Goal: Use online tool/utility: Utilize a website feature to perform a specific function

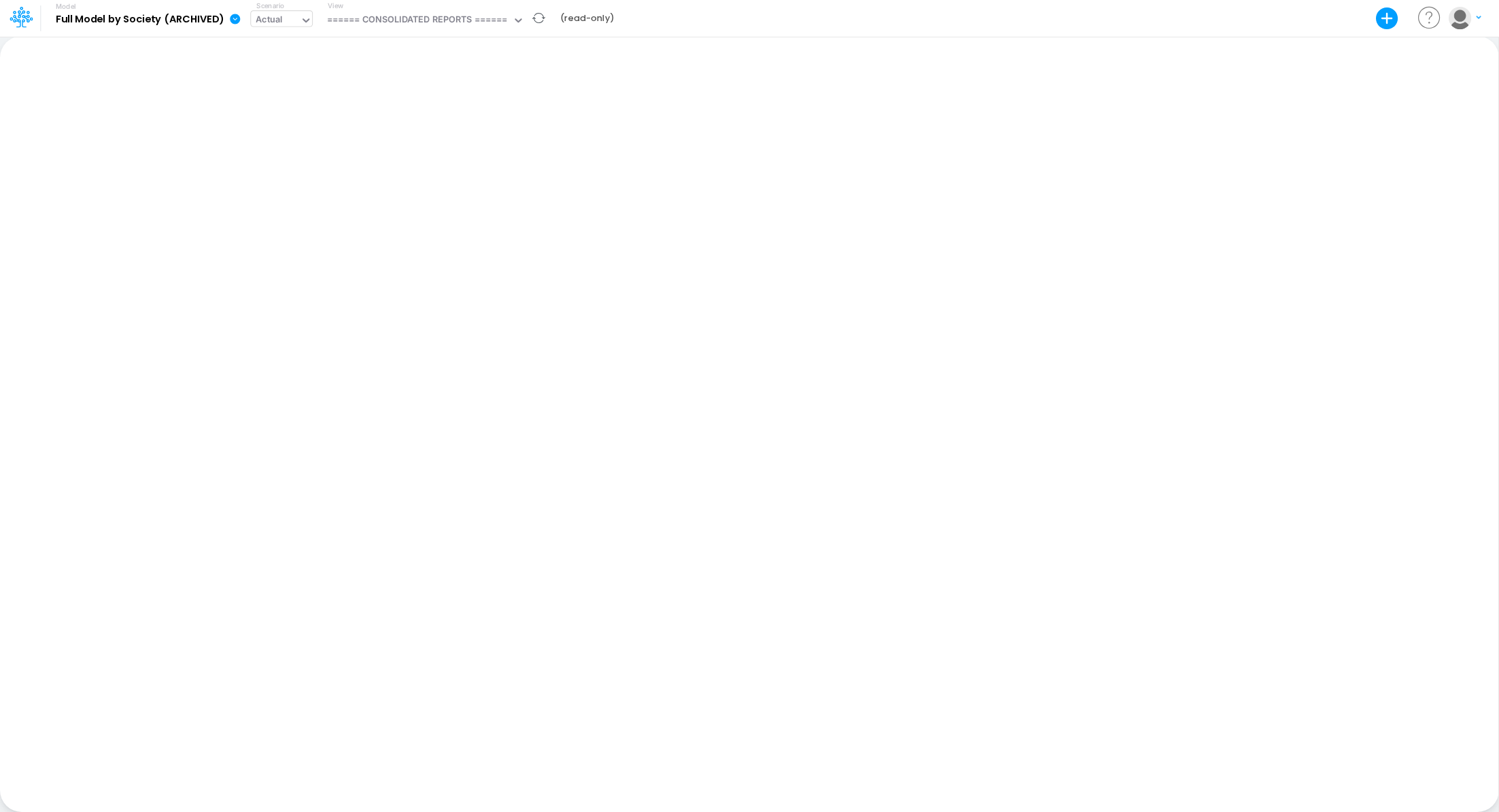
click at [267, 21] on div "Actual" at bounding box center [269, 20] width 27 height 15
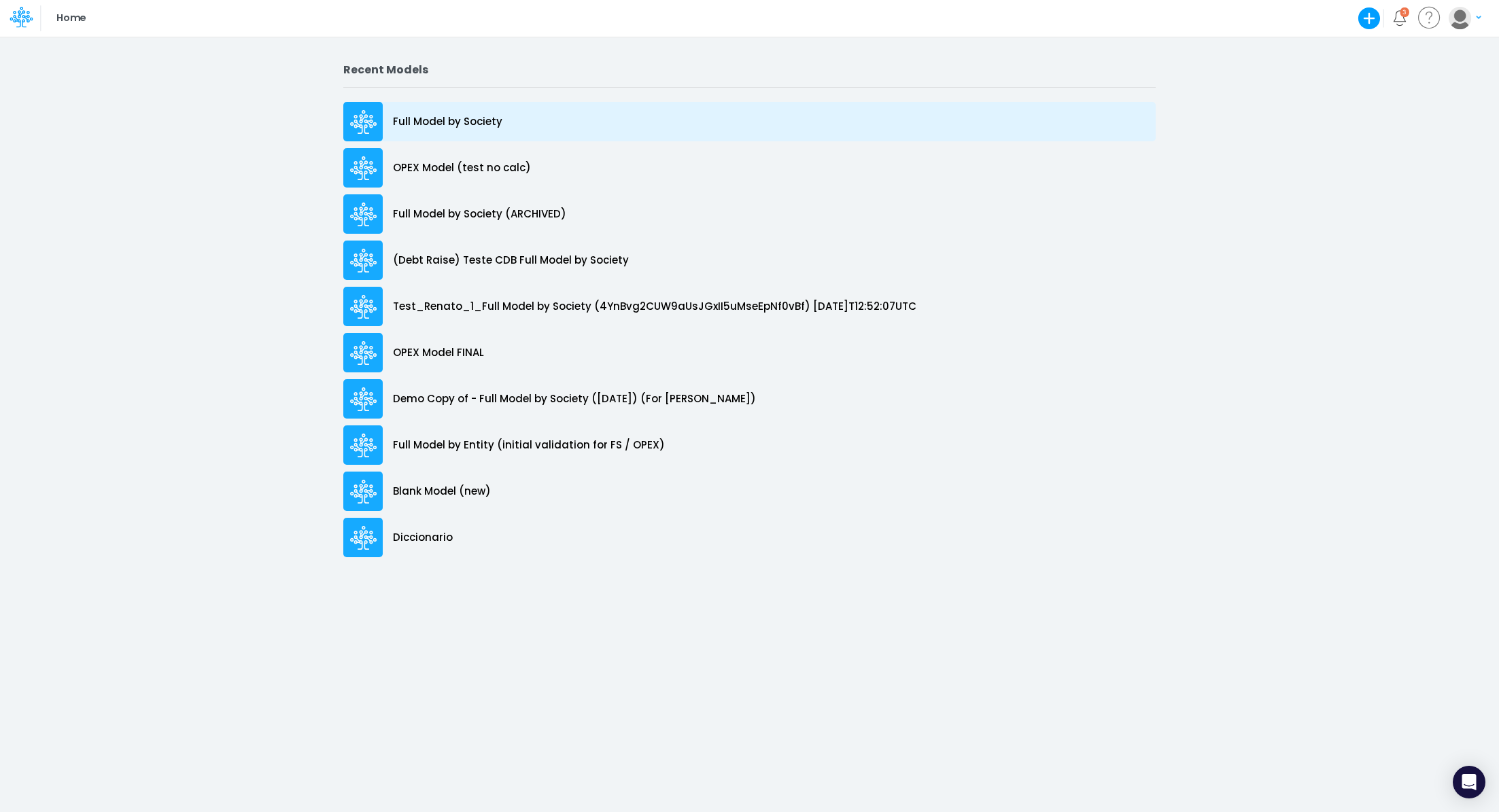
click at [496, 127] on p "Full Model by Society" at bounding box center [448, 122] width 110 height 15
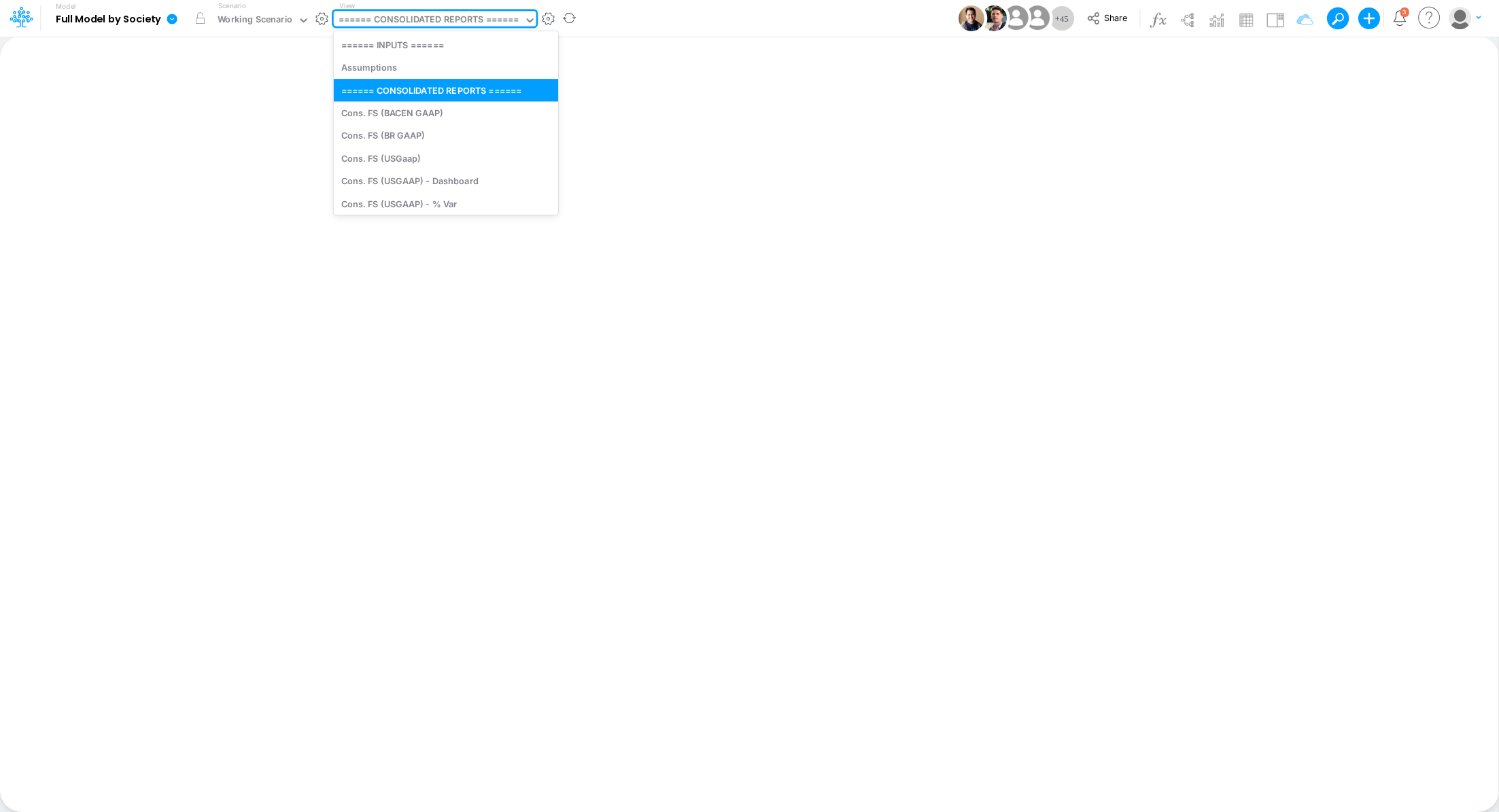
click at [393, 16] on div "====== CONSOLIDATED REPORTS ======" at bounding box center [429, 20] width 181 height 15
click at [395, 157] on div "Cons. FS (USGaap)" at bounding box center [445, 158] width 224 height 22
type input "Consolidated FS - USGAAP"
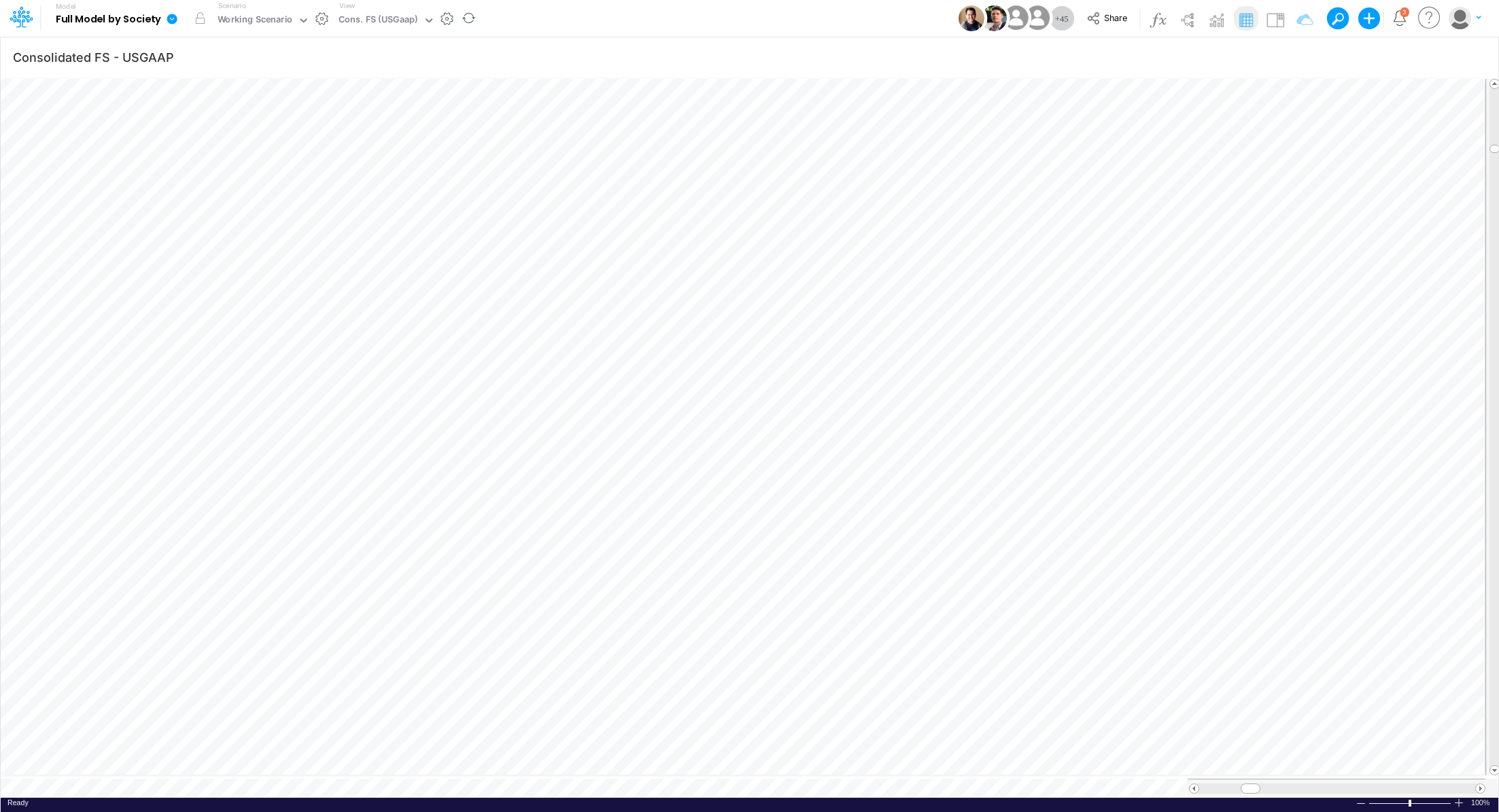
scroll to position [6, 1]
click at [1467, 52] on icon "button" at bounding box center [1472, 58] width 20 height 14
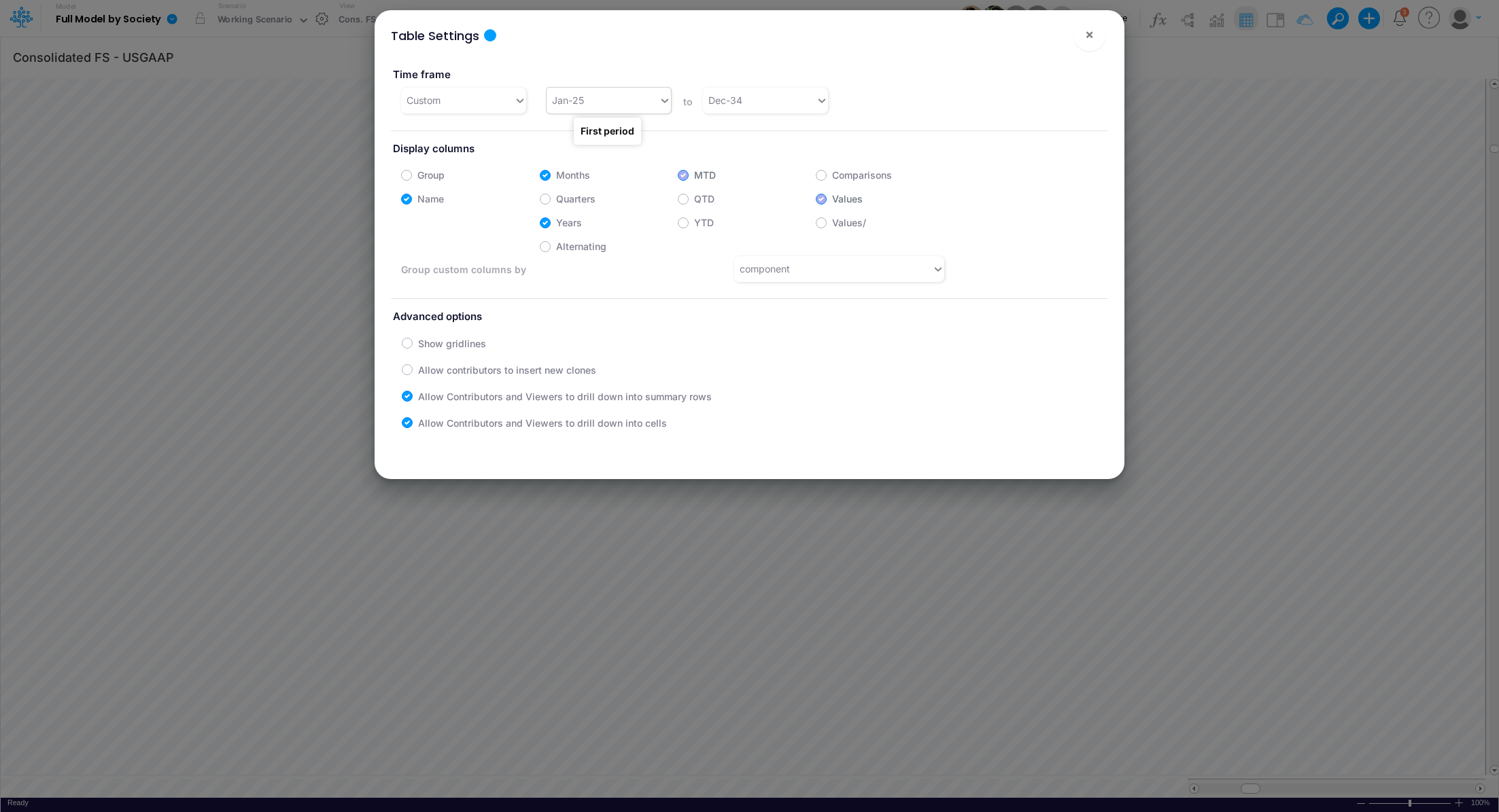
click at [601, 102] on div "Jan-25" at bounding box center [602, 100] width 112 height 22
click at [604, 167] on div "Jan-24" at bounding box center [607, 169] width 124 height 25
click at [1094, 35] on button "×" at bounding box center [1090, 34] width 32 height 32
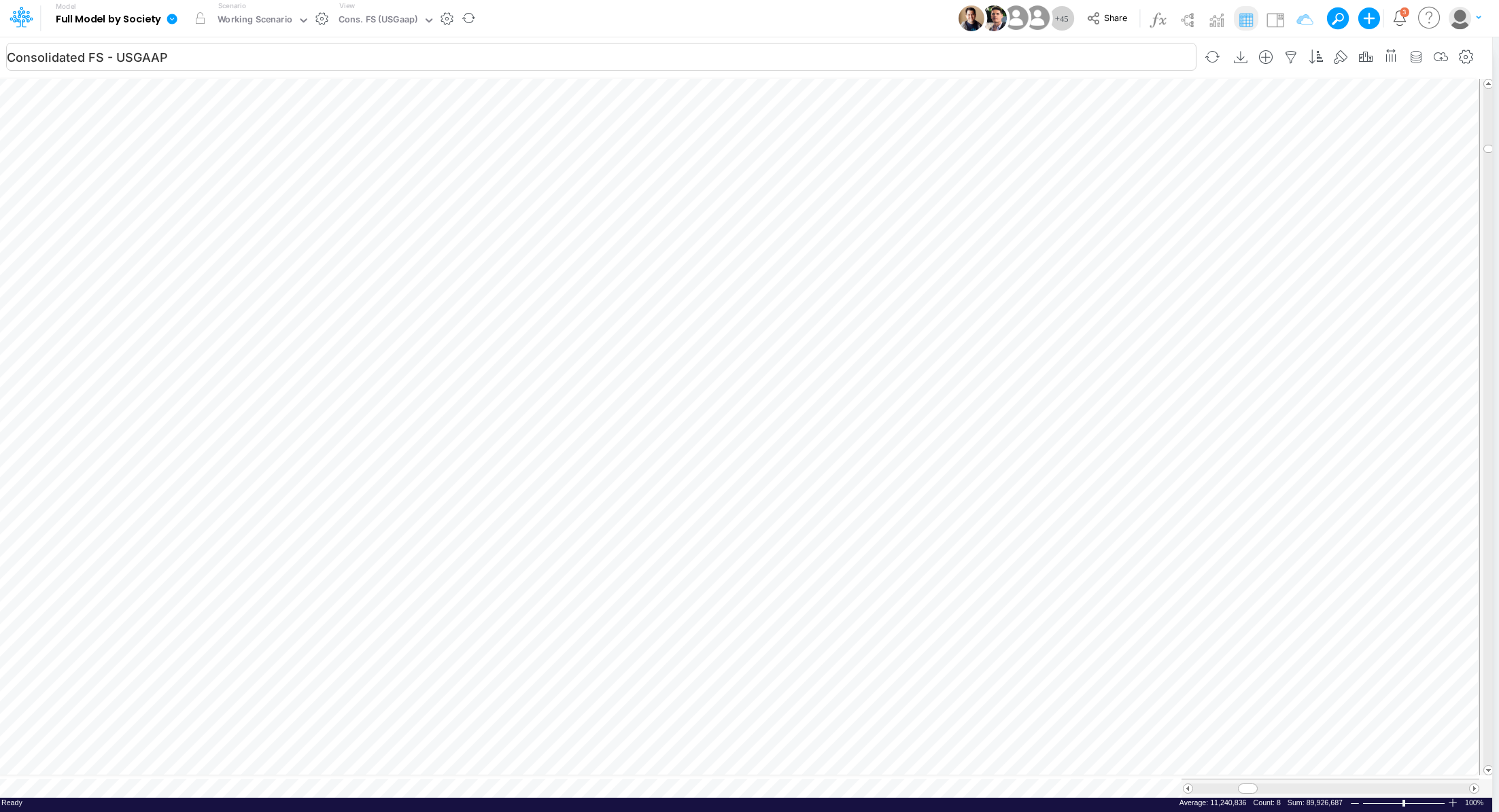
scroll to position [6, 1]
click at [1189, 784] on span at bounding box center [1187, 788] width 9 height 9
click at [708, 560] on icon "button" at bounding box center [701, 561] width 20 height 14
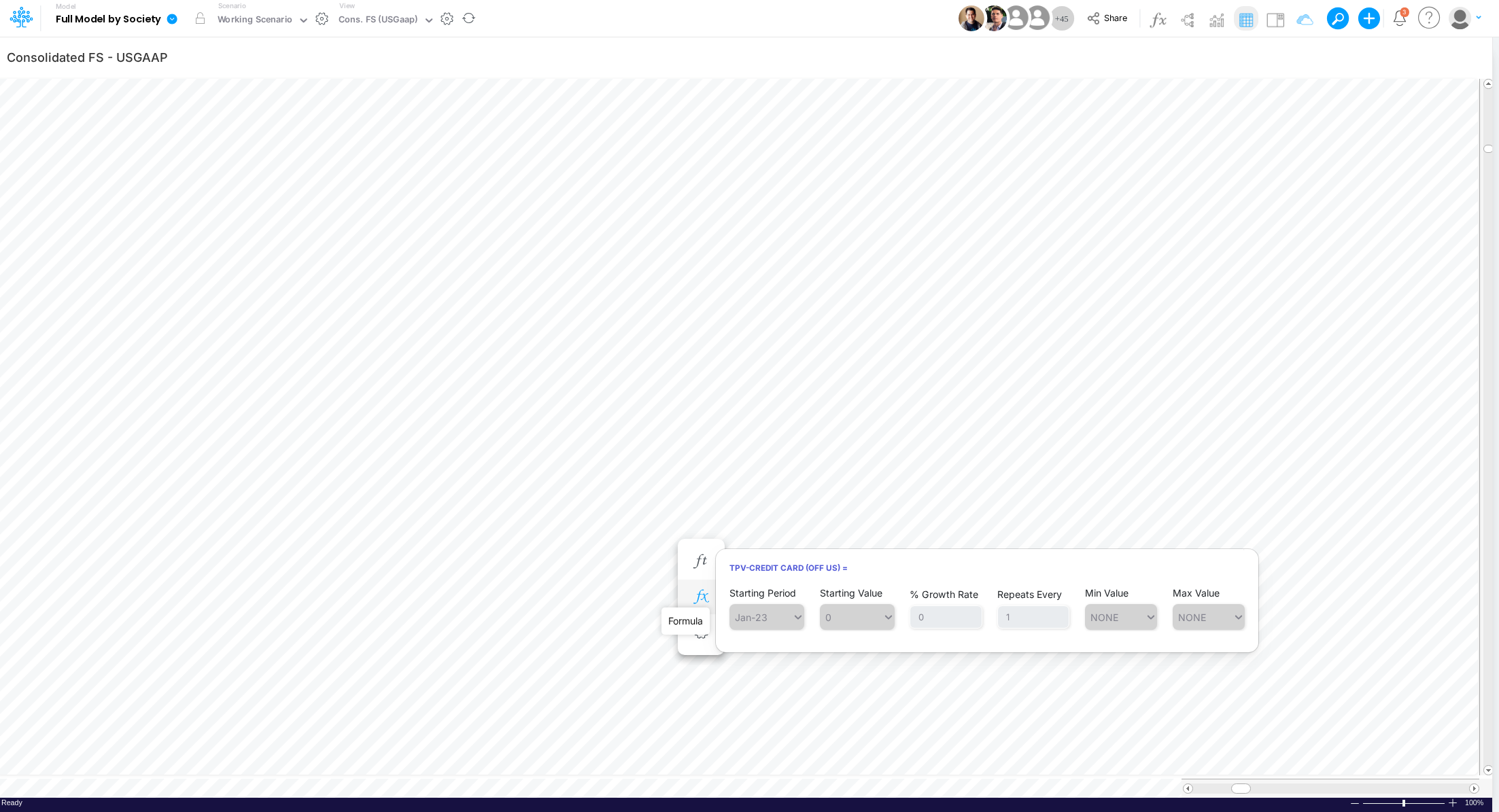
click at [702, 595] on icon "button" at bounding box center [701, 597] width 20 height 14
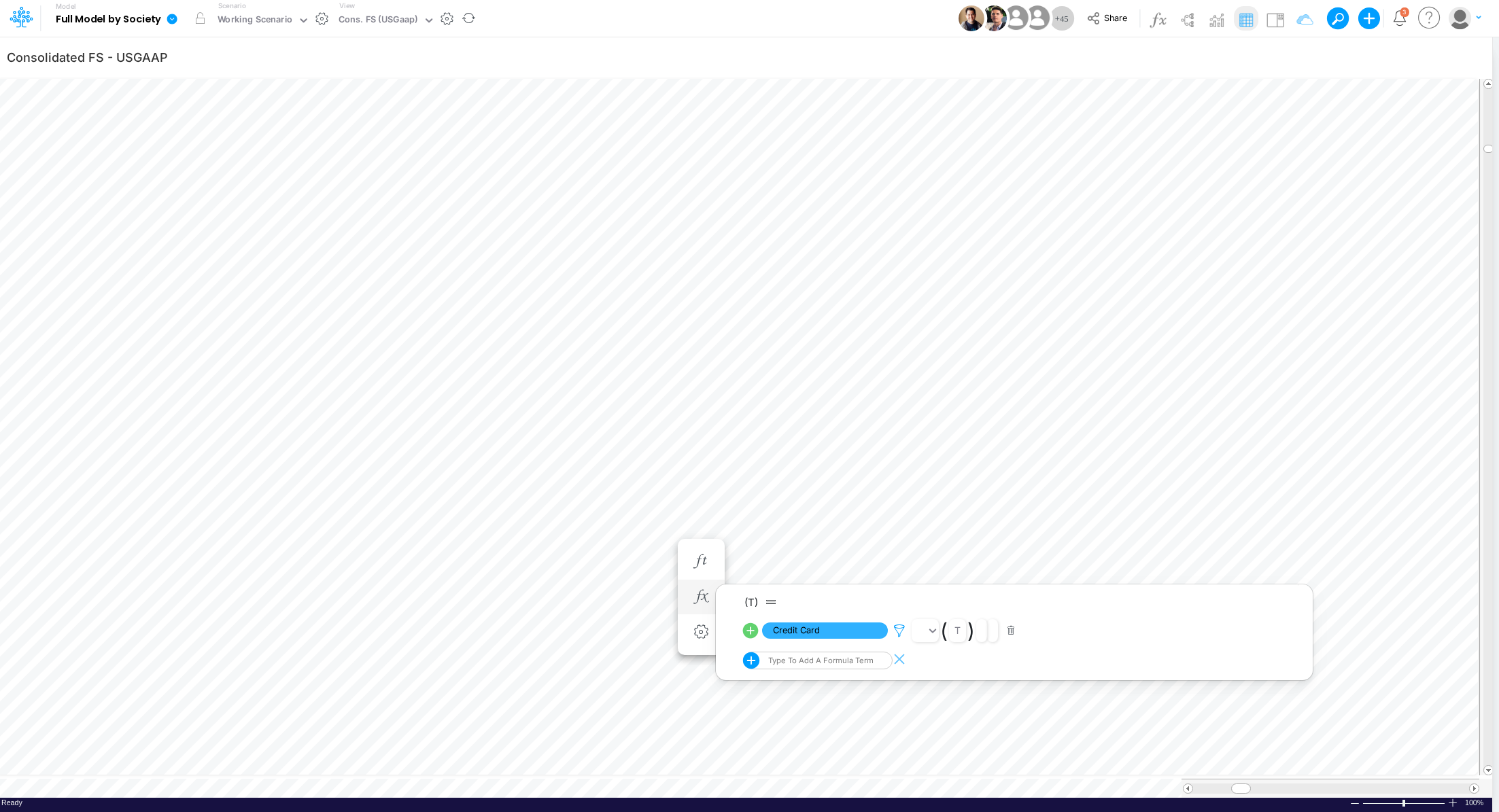
click at [897, 626] on icon at bounding box center [899, 631] width 20 height 14
click at [810, 633] on div at bounding box center [749, 409] width 1499 height 805
click at [813, 631] on span "Credit Card" at bounding box center [824, 631] width 126 height 17
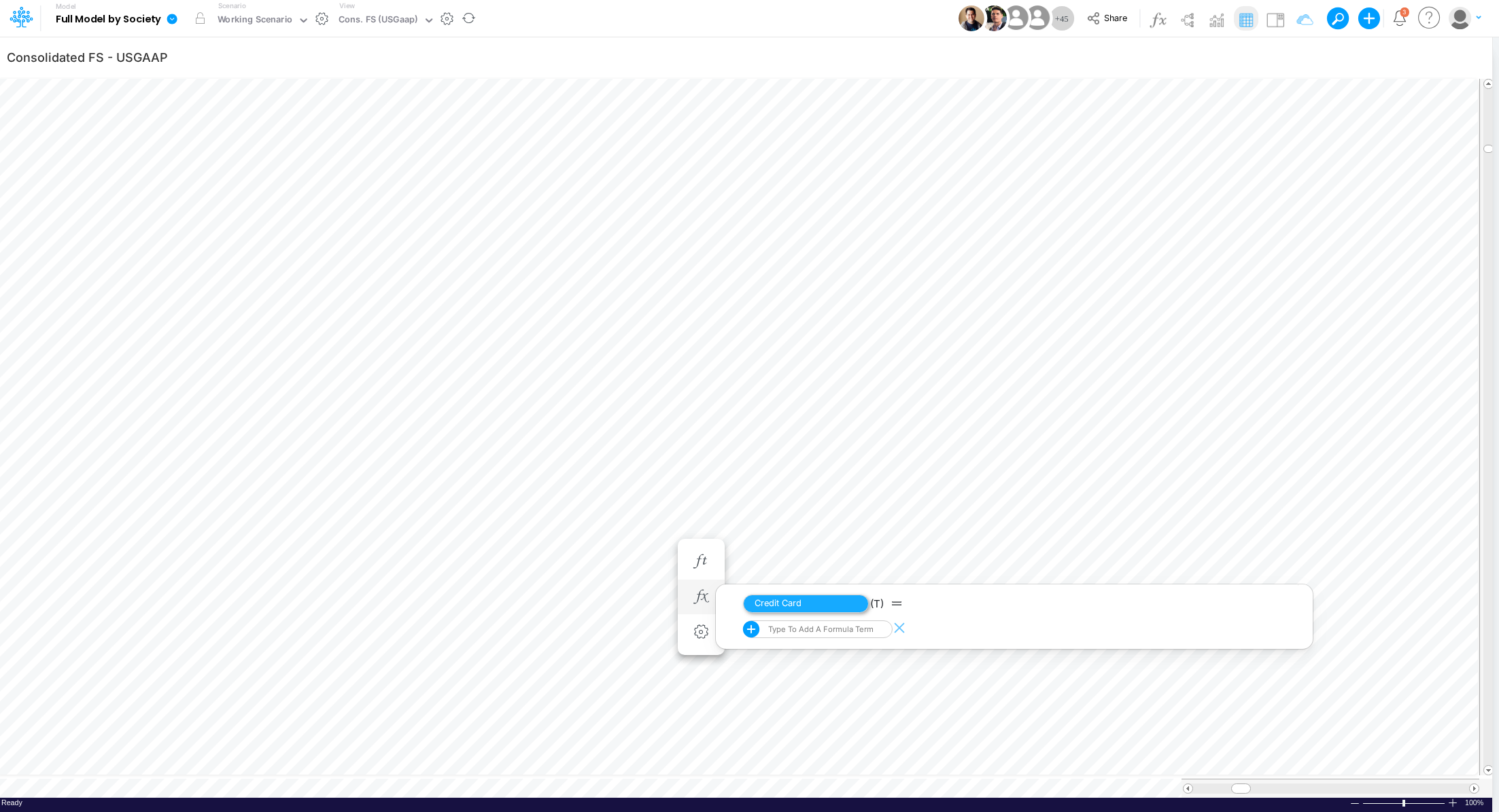
click at [808, 604] on span "Credit Card" at bounding box center [805, 604] width 126 height 18
click at [713, 593] on li at bounding box center [701, 597] width 47 height 35
click at [703, 591] on icon "button" at bounding box center [701, 597] width 20 height 14
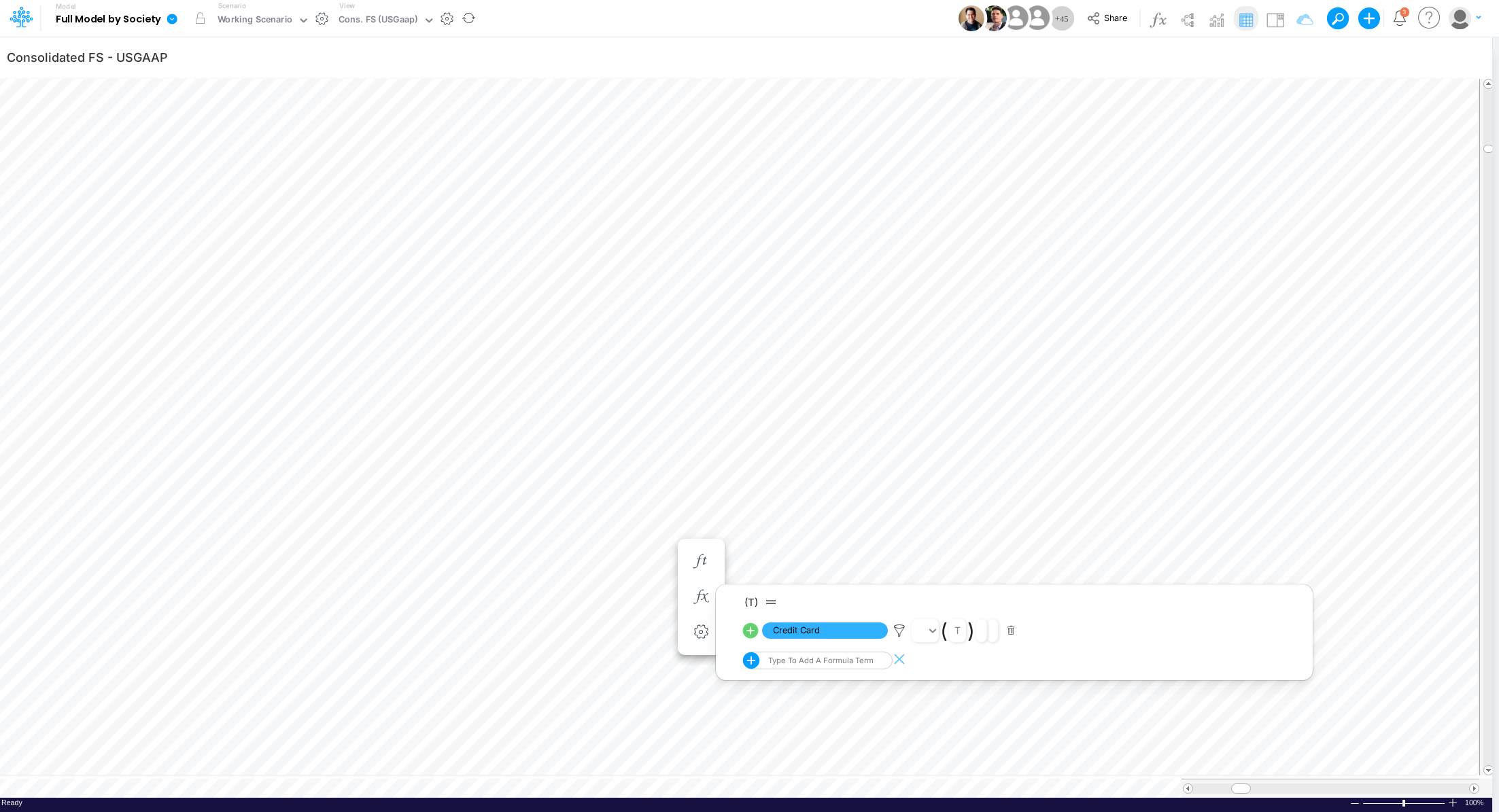
click at [752, 630] on icon at bounding box center [750, 630] width 19 height 19
click at [696, 563] on icon "button" at bounding box center [701, 561] width 20 height 14
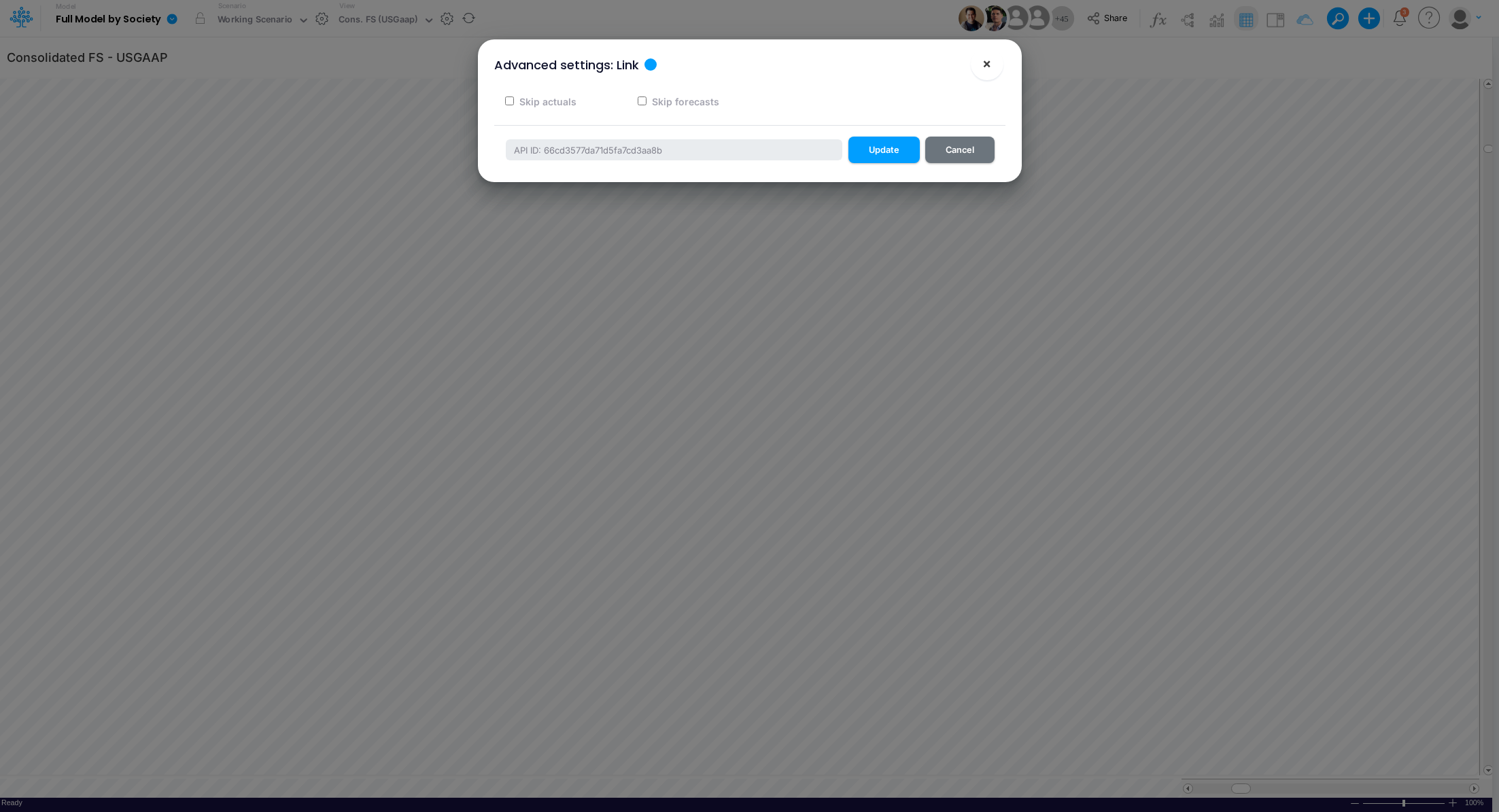
click at [982, 65] on span "×" at bounding box center [986, 62] width 9 height 16
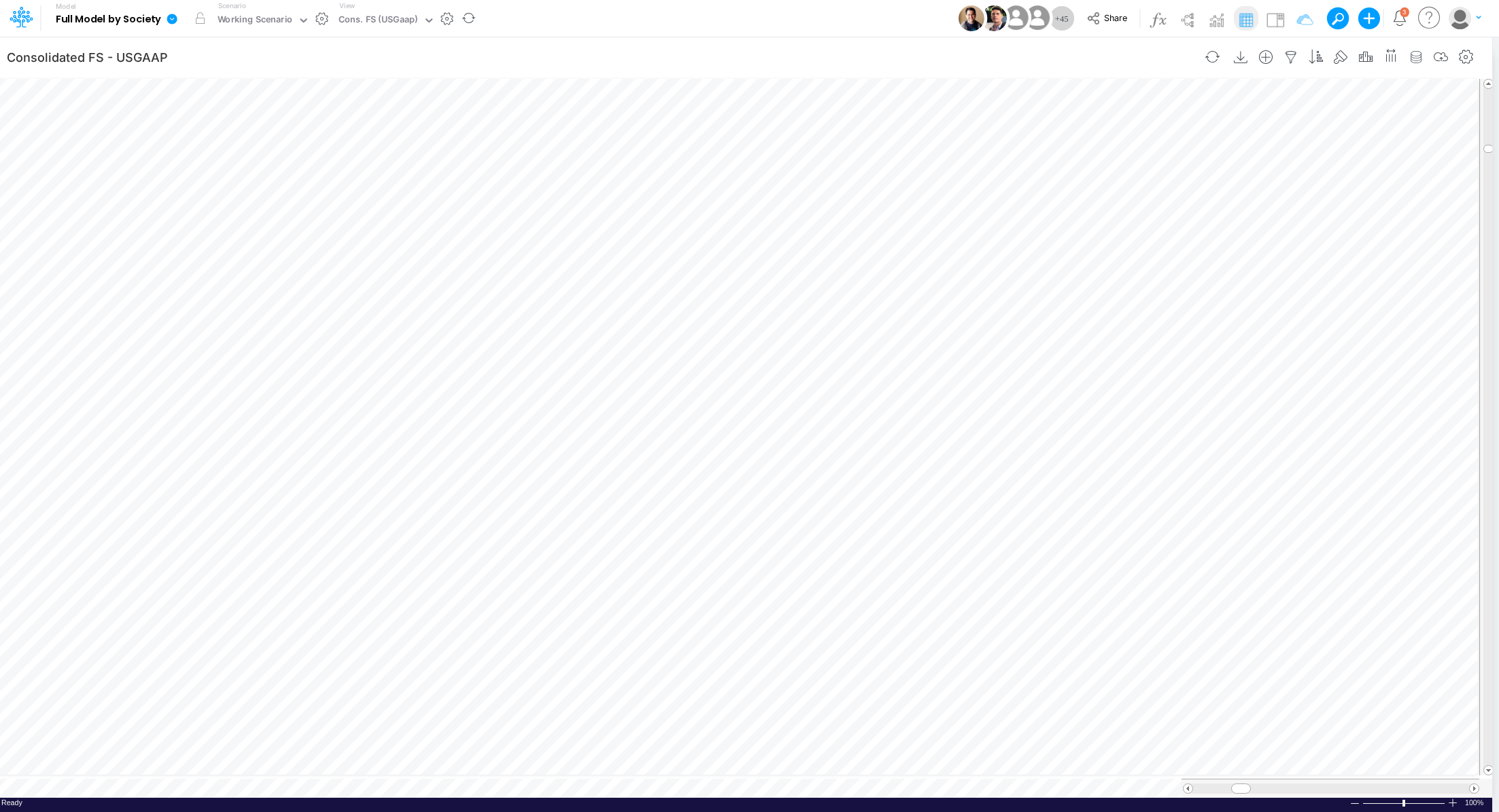
scroll to position [6, 1]
click at [867, 594] on icon "button" at bounding box center [864, 597] width 20 height 14
click at [911, 630] on icon at bounding box center [913, 631] width 15 height 15
click at [866, 568] on button "button" at bounding box center [864, 561] width 25 height 27
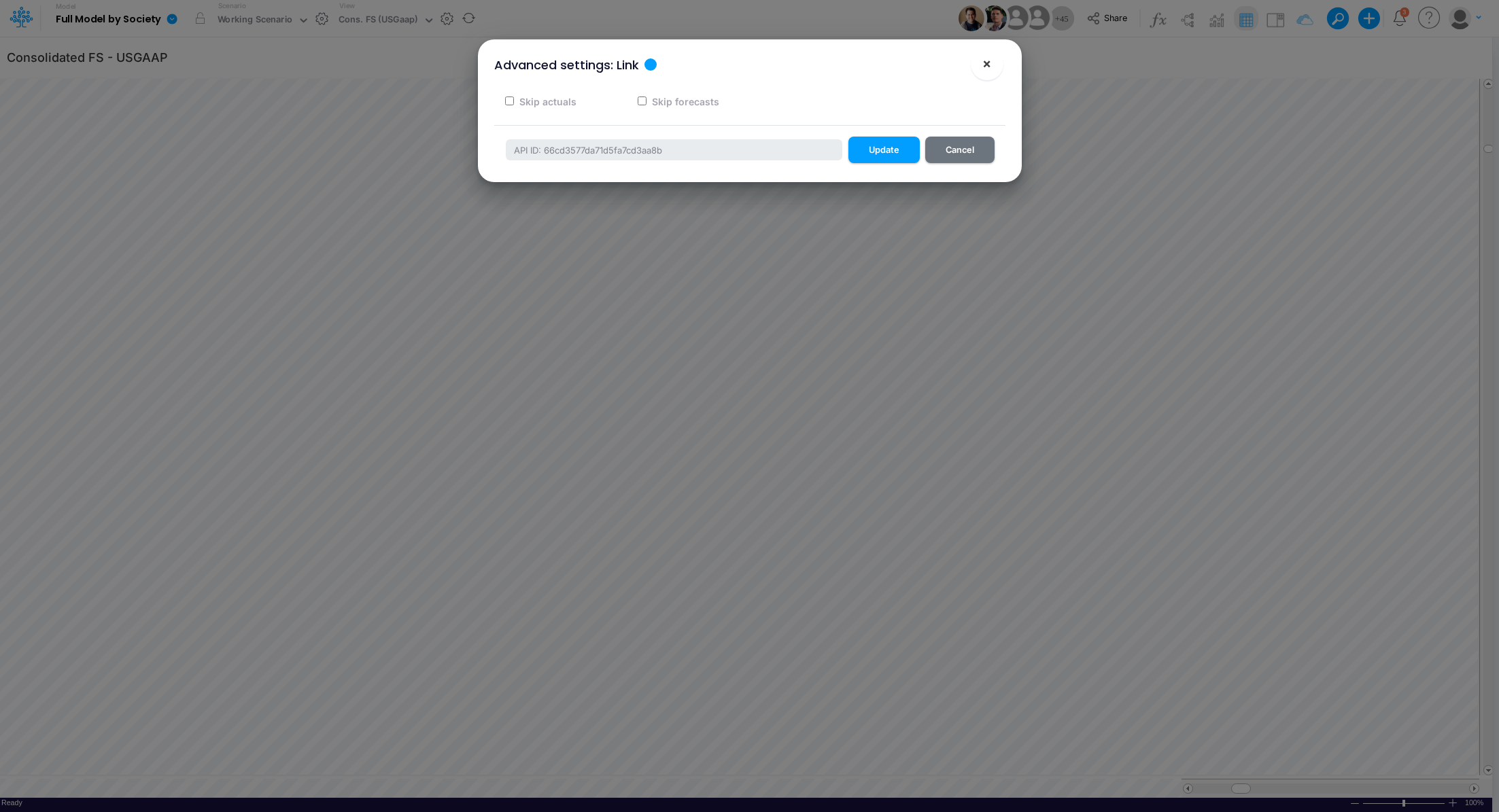
click at [992, 65] on button "×" at bounding box center [986, 64] width 32 height 32
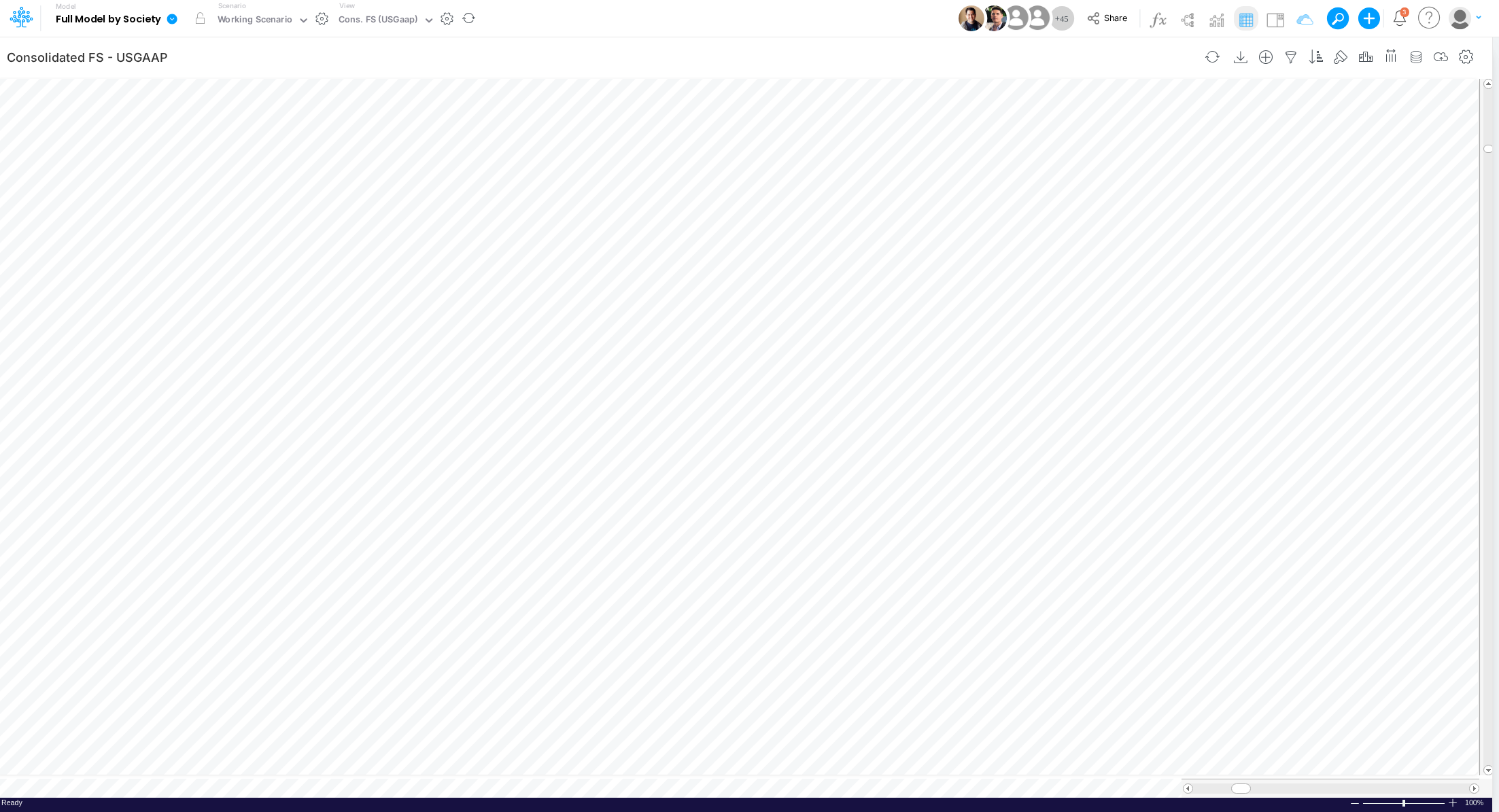
scroll to position [6, 1]
click at [949, 566] on icon "button" at bounding box center [945, 561] width 20 height 14
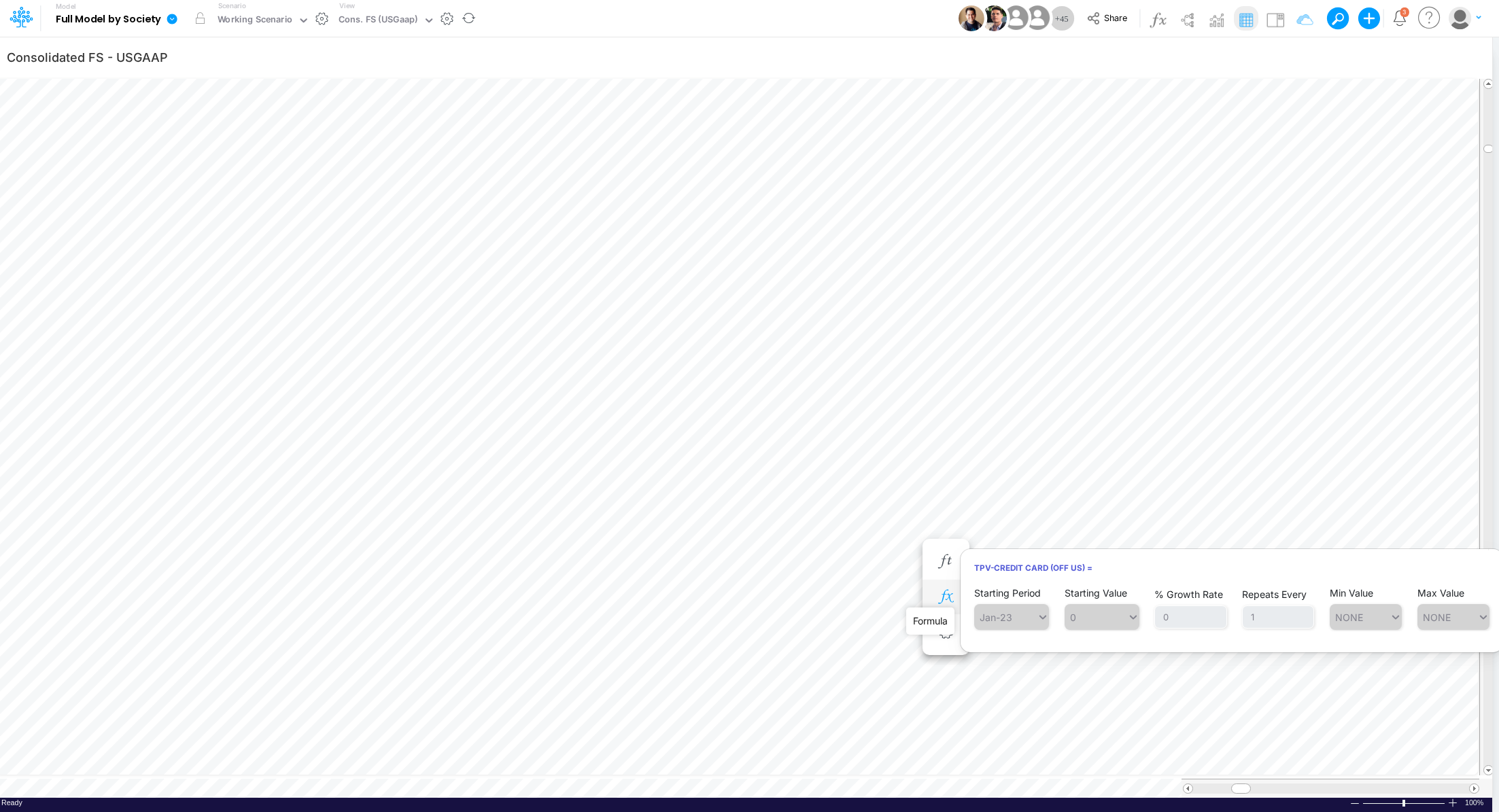
click at [949, 594] on icon "button" at bounding box center [945, 597] width 20 height 14
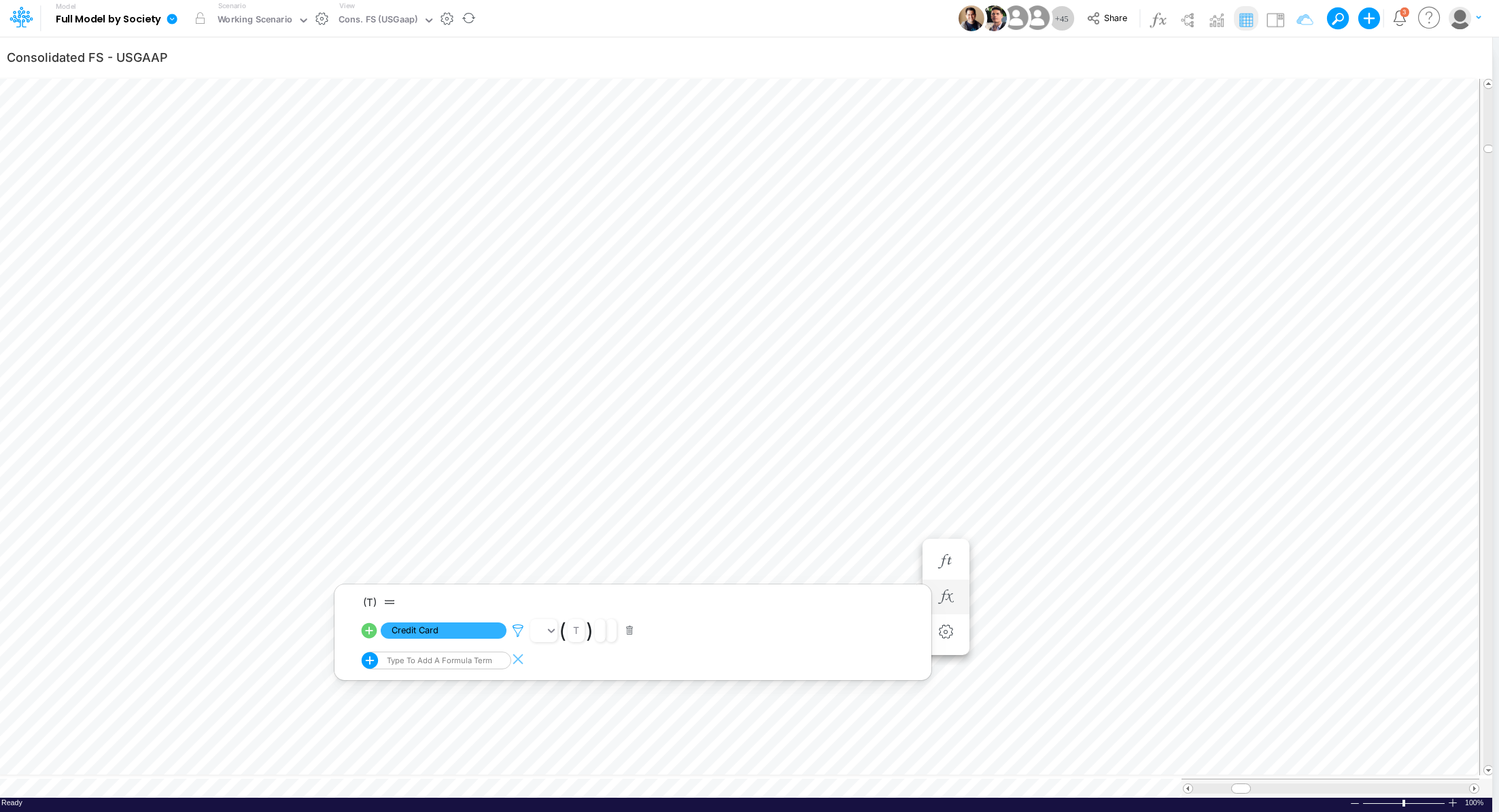
click at [522, 627] on icon at bounding box center [517, 631] width 20 height 14
click at [898, 465] on div at bounding box center [749, 409] width 1499 height 805
click at [936, 550] on icon "button" at bounding box center [945, 556] width 20 height 14
click at [517, 627] on icon at bounding box center [517, 624] width 20 height 14
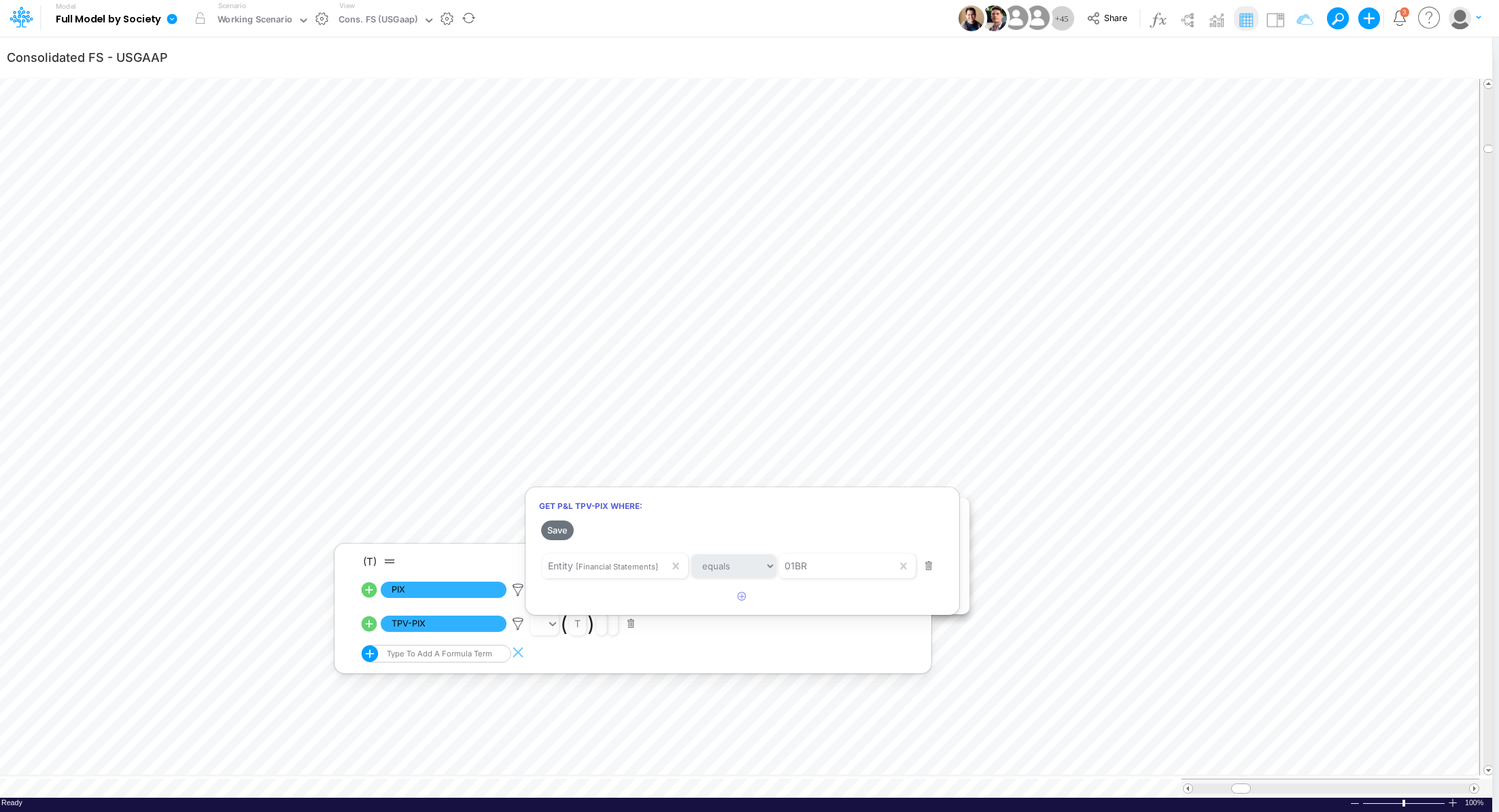
click at [513, 590] on div at bounding box center [749, 409] width 1499 height 805
click at [515, 588] on icon at bounding box center [517, 590] width 20 height 14
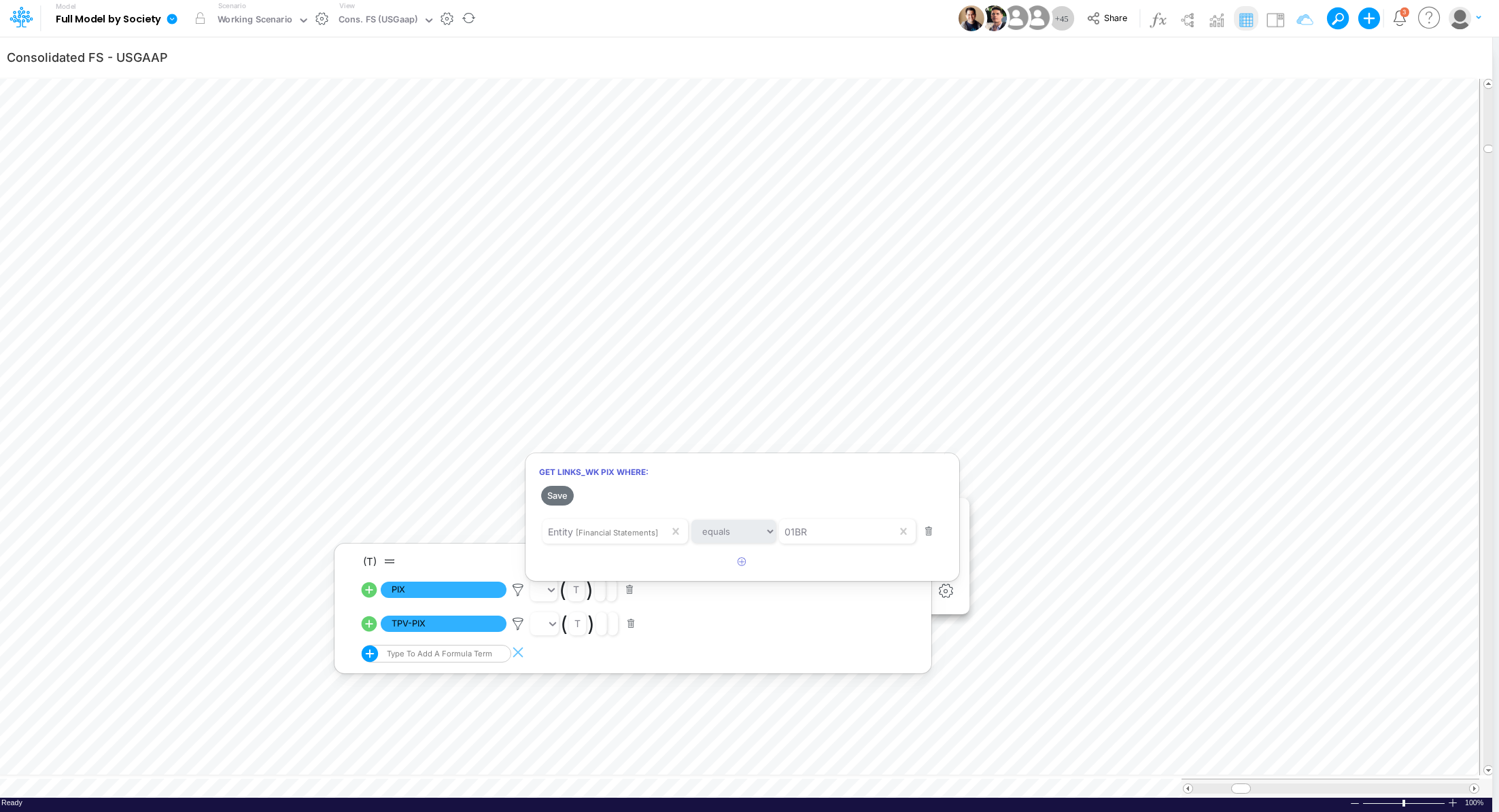
click at [902, 409] on div at bounding box center [749, 409] width 1499 height 805
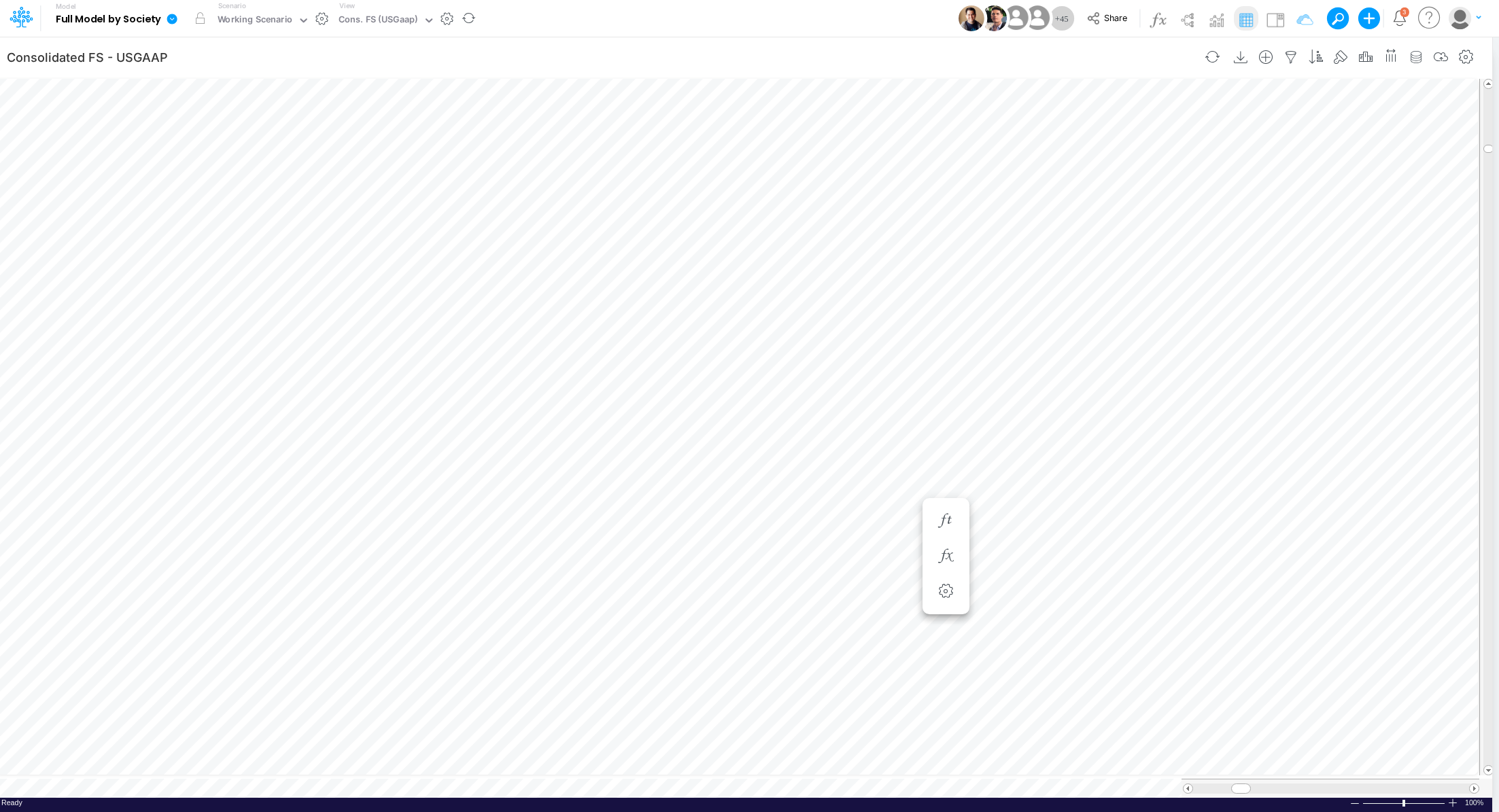
scroll to position [6, 1]
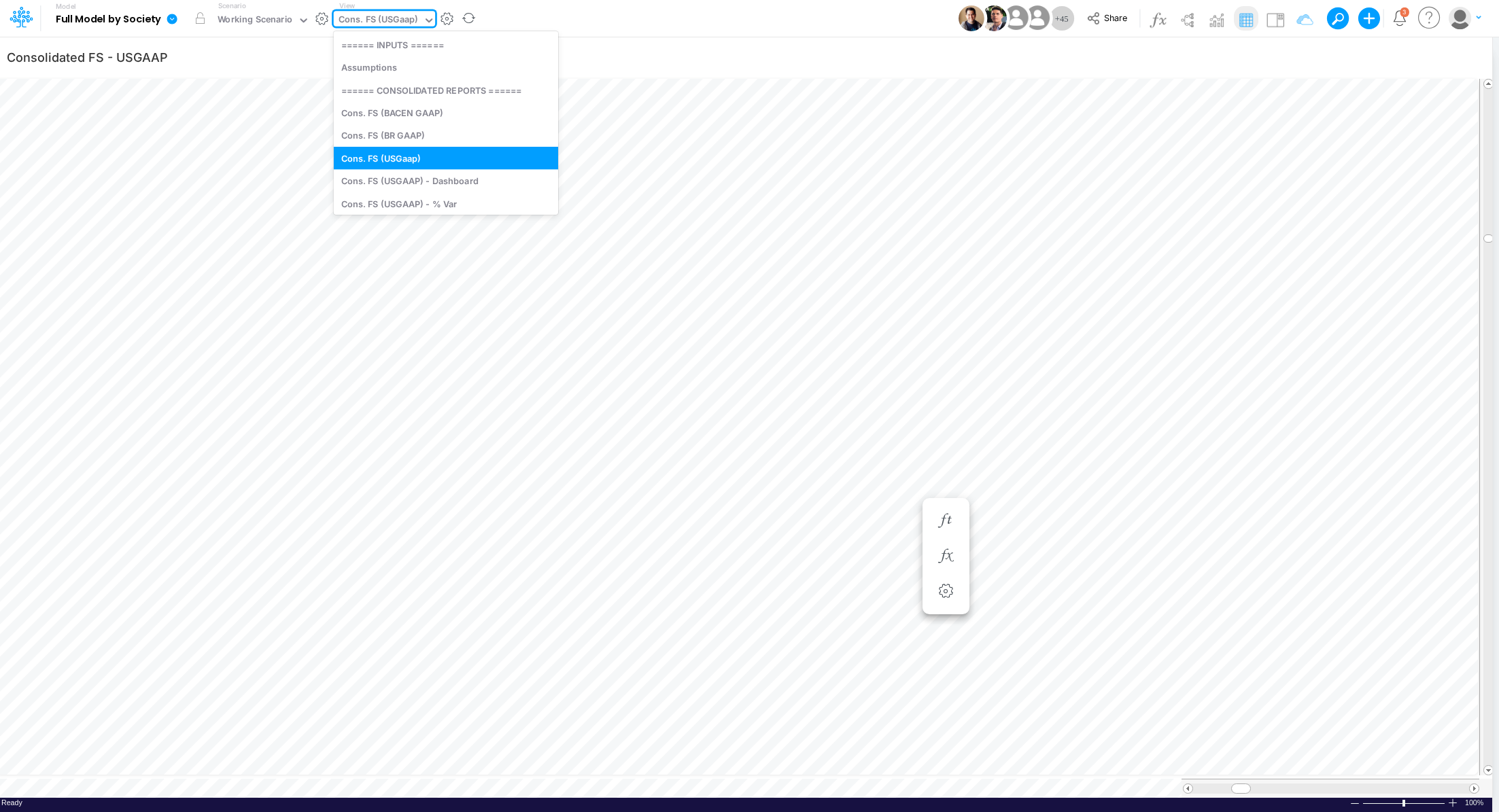
click at [355, 17] on div "Cons. FS (USGaap)" at bounding box center [378, 20] width 79 height 15
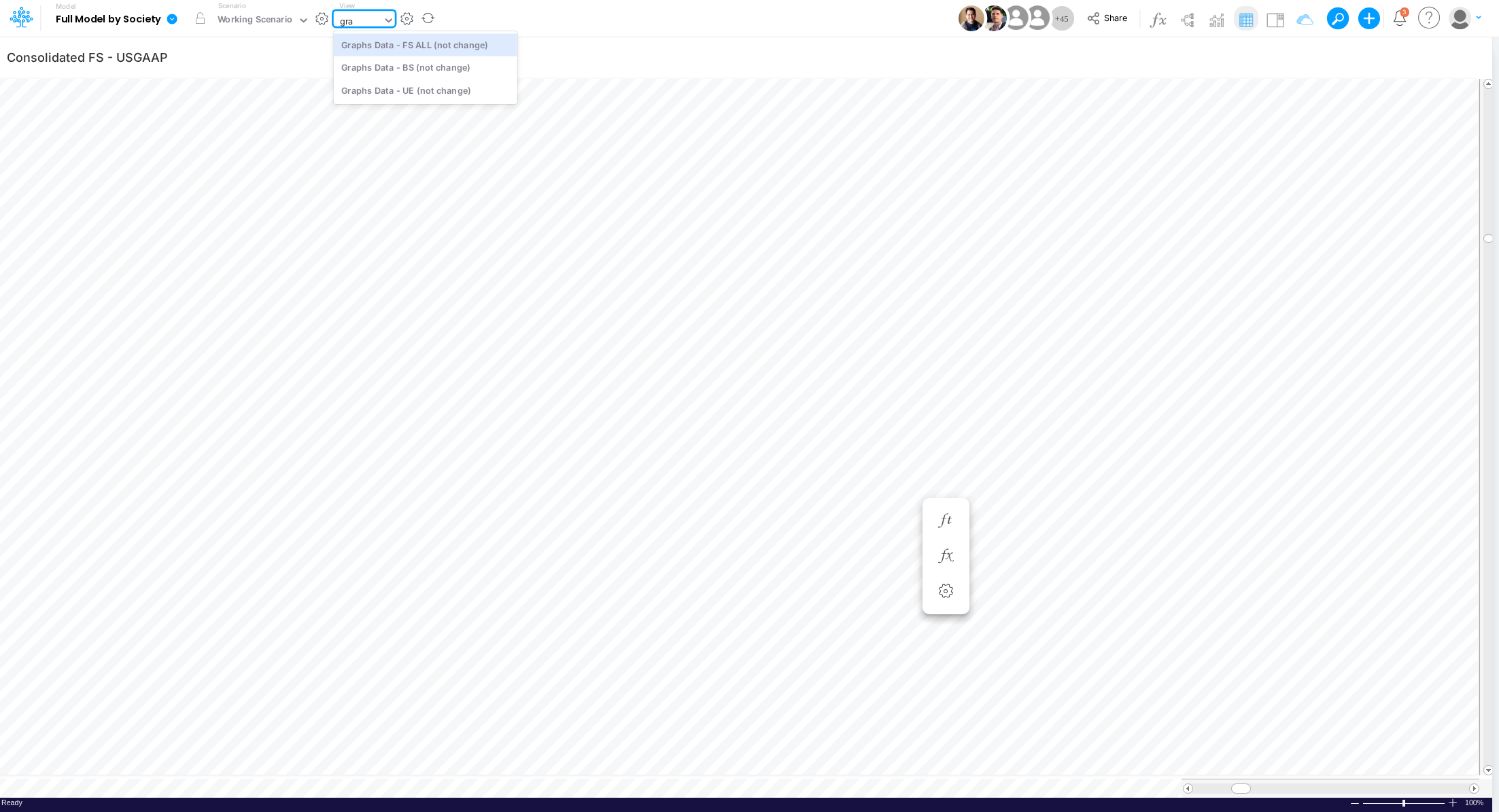
type input "grap"
click at [404, 49] on div "Graphs Data - FS ALL (not change)" at bounding box center [425, 44] width 183 height 22
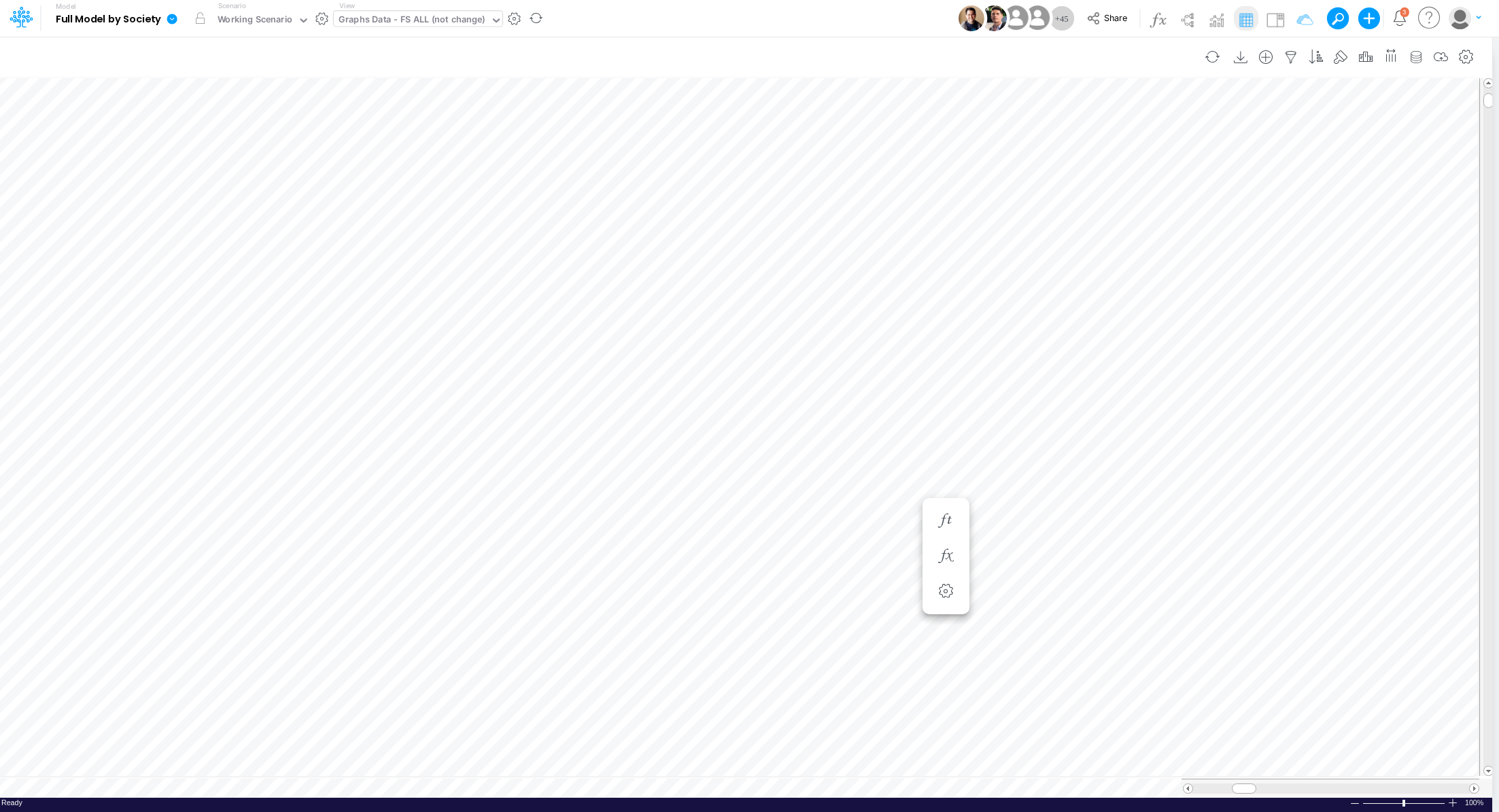
scroll to position [6, 1]
